Goal: Transaction & Acquisition: Subscribe to service/newsletter

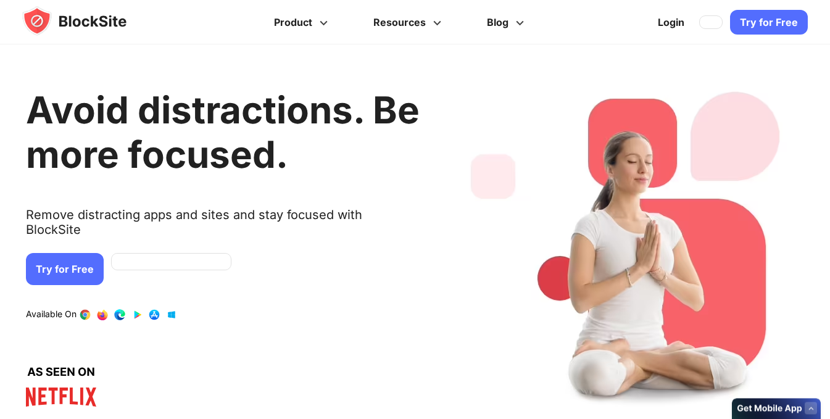
click at [246, 250] on div "Avoid distractions. Be more focused. Remove distracting apps and sites and stay…" at bounding box center [223, 244] width 394 height 363
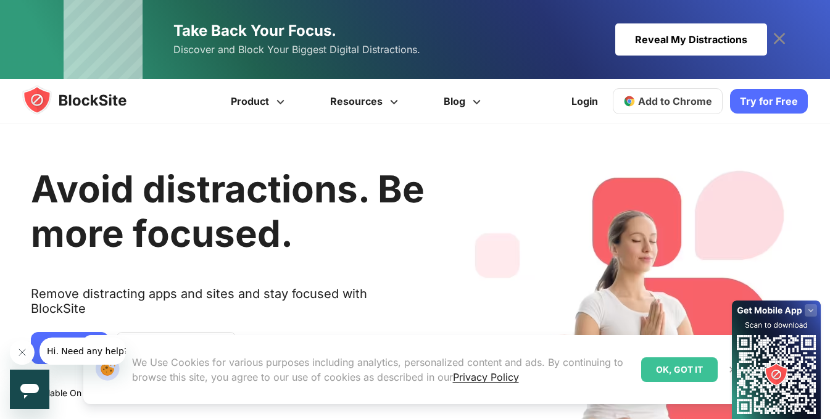
click at [545, 164] on div "1 / 4" at bounding box center [633, 323] width 355 height 363
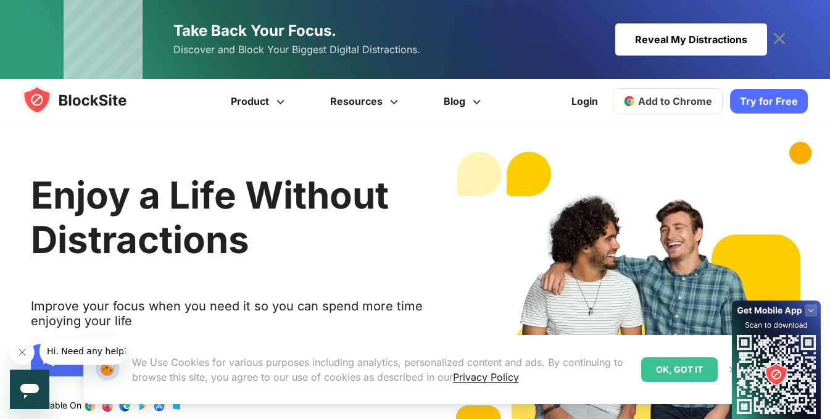
click at [627, 80] on div "Login Add to Chrome Download on AppStore Download on Google Play Try for Free" at bounding box center [686, 101] width 244 height 44
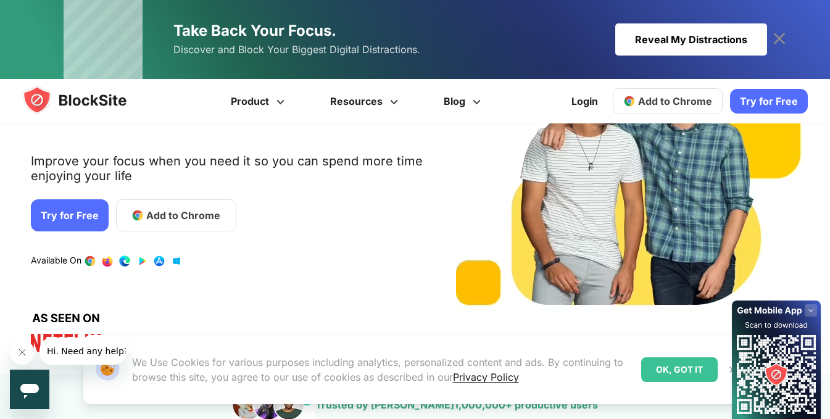
scroll to position [62, 0]
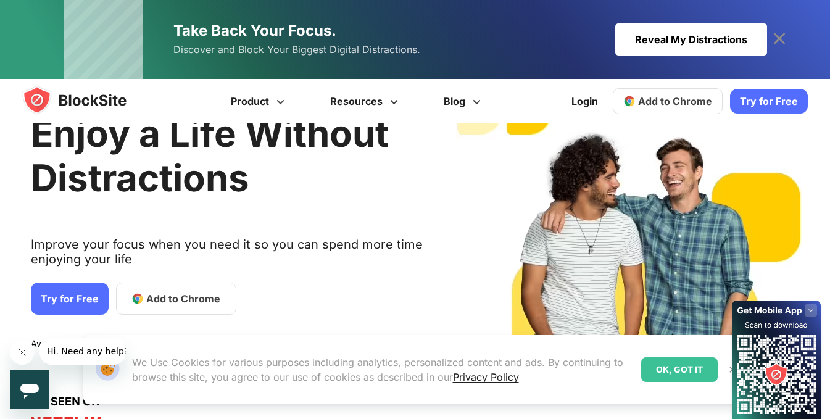
click at [76, 307] on link "Try for Free" at bounding box center [70, 299] width 78 height 32
